Goal: Task Accomplishment & Management: Use online tool/utility

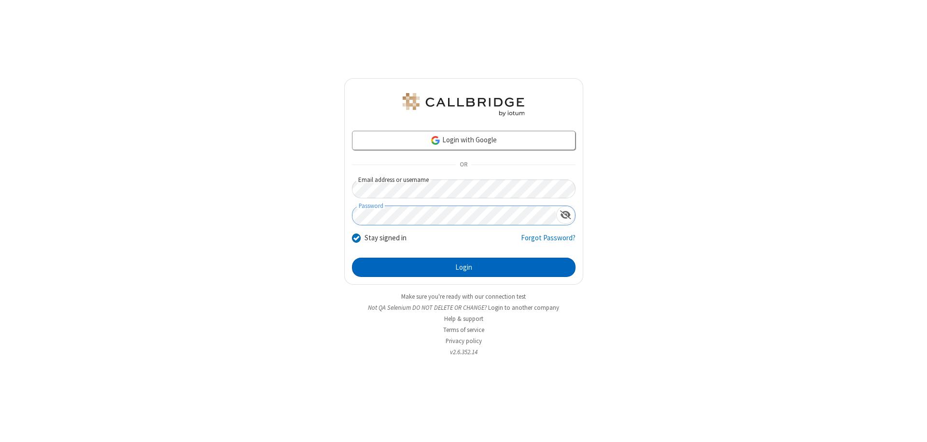
click at [463, 267] on button "Login" at bounding box center [464, 267] width 224 height 19
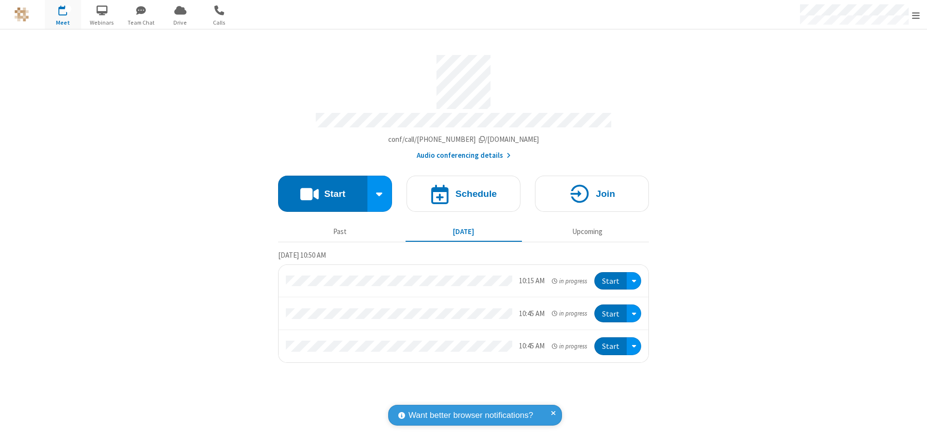
click at [322, 189] on button "Start" at bounding box center [322, 194] width 89 height 36
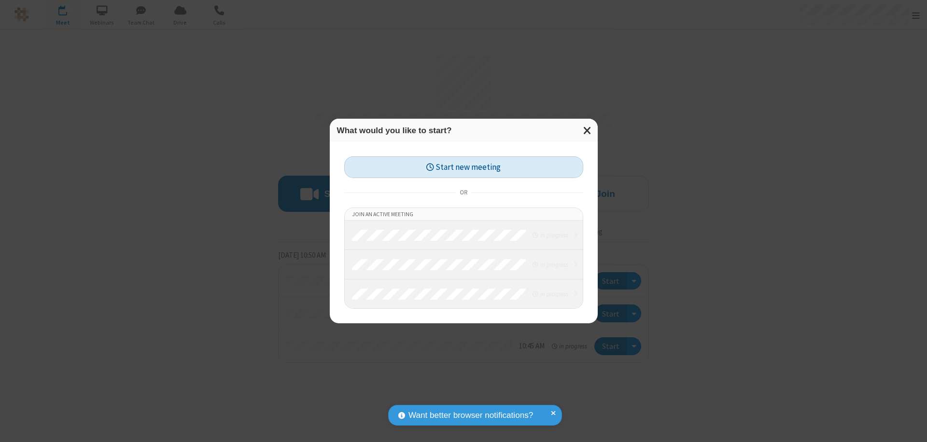
click at [463, 167] on button "Start new meeting" at bounding box center [463, 167] width 239 height 22
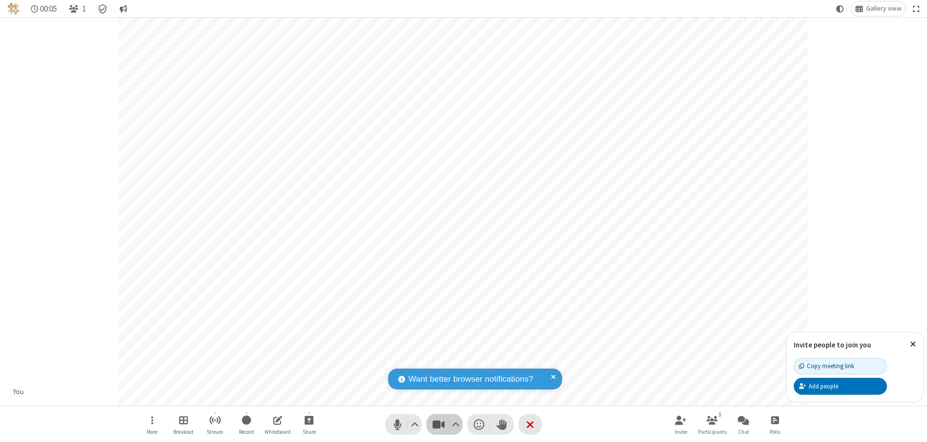
click at [438, 424] on span "Stop video (⌘+Shift+V)" at bounding box center [438, 425] width 14 height 14
click at [438, 424] on span "Start video (⌘+Shift+V)" at bounding box center [438, 425] width 14 height 14
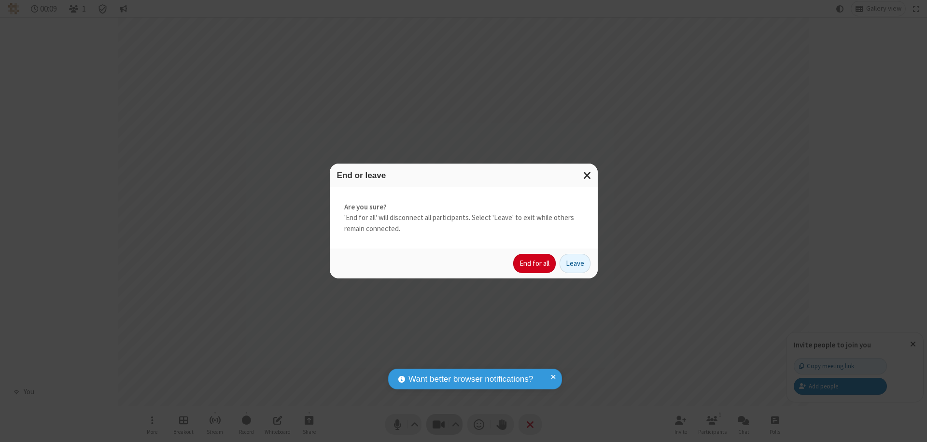
click at [535, 264] on button "End for all" at bounding box center [534, 263] width 42 height 19
